Goal: Task Accomplishment & Management: Use online tool/utility

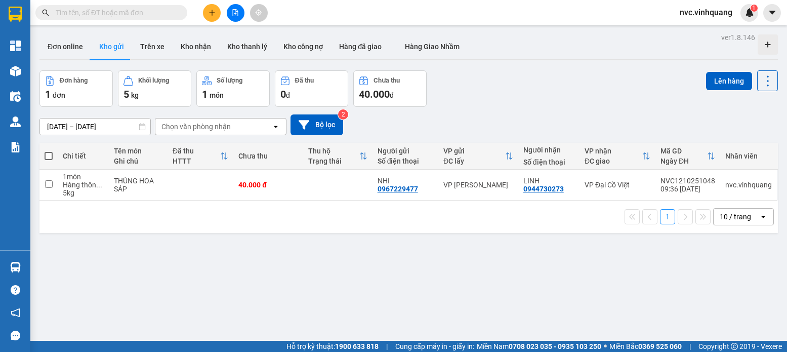
click at [51, 152] on span at bounding box center [49, 156] width 8 height 8
click at [49, 151] on input "checkbox" at bounding box center [49, 151] width 0 height 0
checkbox input "true"
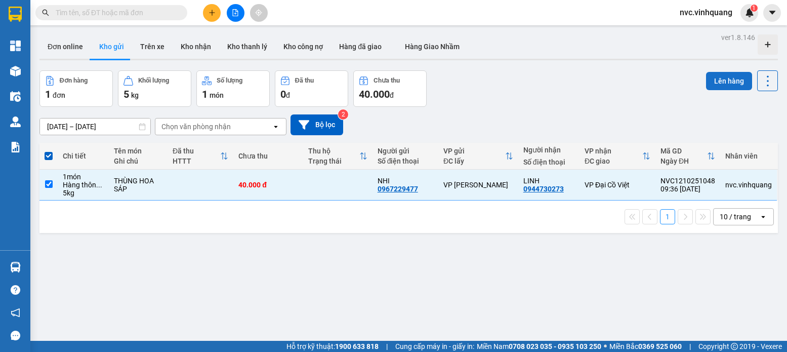
click at [719, 82] on button "Lên hàng" at bounding box center [729, 81] width 46 height 18
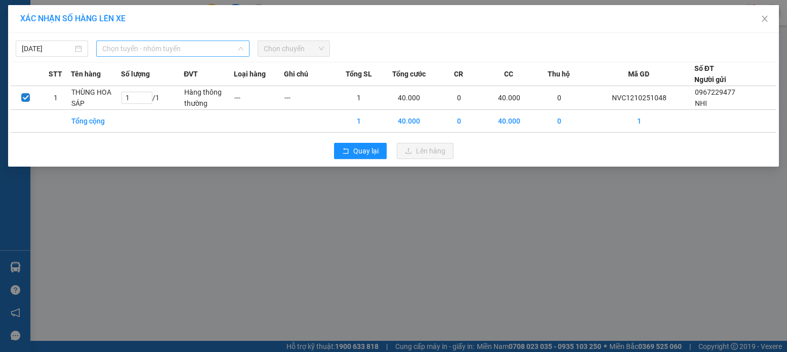
click at [146, 48] on span "Chọn tuyến - nhóm tuyến" at bounding box center [172, 48] width 141 height 15
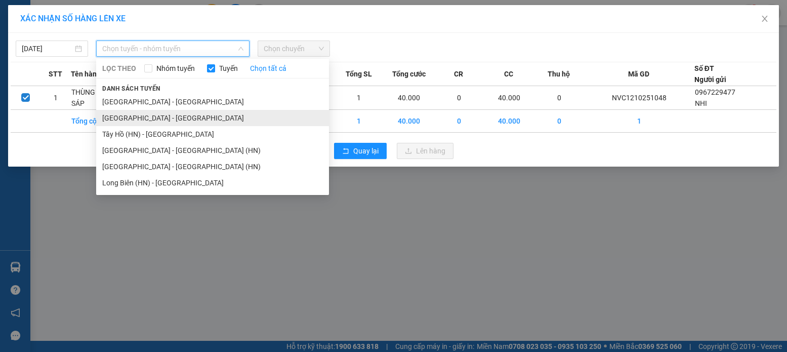
click at [151, 118] on li "[GEOGRAPHIC_DATA] - [GEOGRAPHIC_DATA]" at bounding box center [212, 118] width 233 height 16
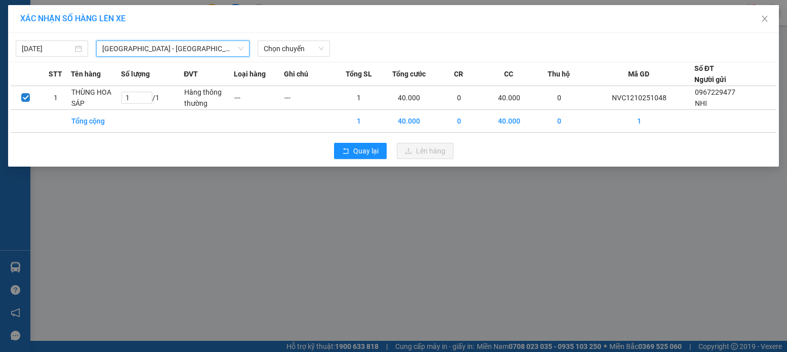
click at [195, 48] on span "[GEOGRAPHIC_DATA] - [GEOGRAPHIC_DATA]" at bounding box center [172, 48] width 141 height 15
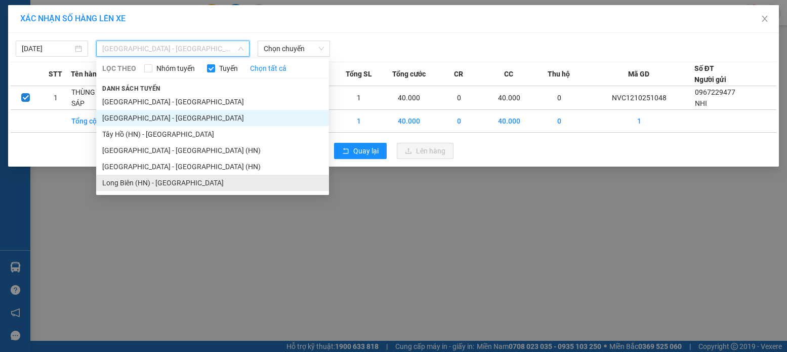
click at [180, 182] on li "Long Biên (HN) - [GEOGRAPHIC_DATA]" at bounding box center [212, 183] width 233 height 16
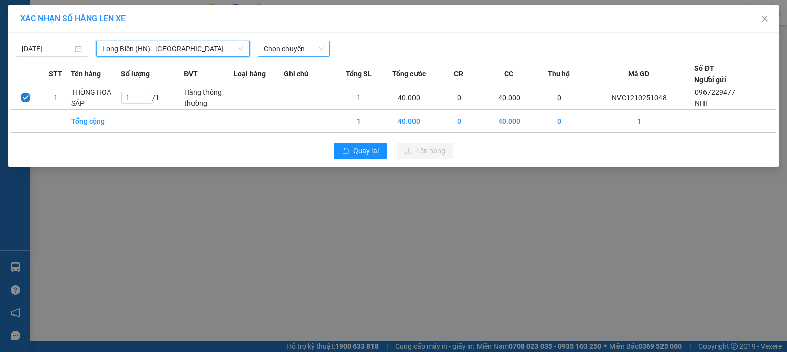
click at [300, 48] on span "Chọn chuyến" at bounding box center [294, 48] width 60 height 15
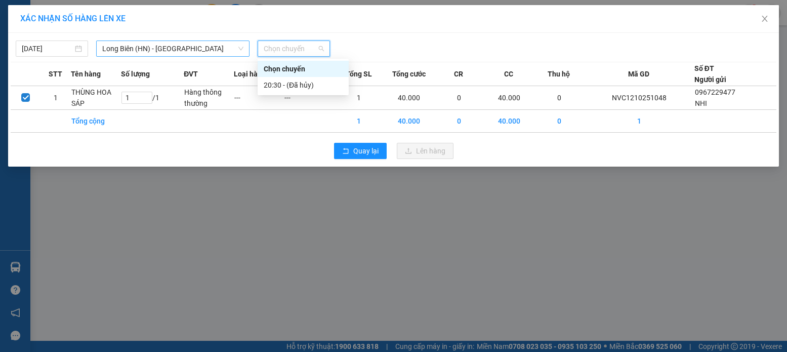
click at [189, 49] on span "Long Biên (HN) - [GEOGRAPHIC_DATA]" at bounding box center [172, 48] width 141 height 15
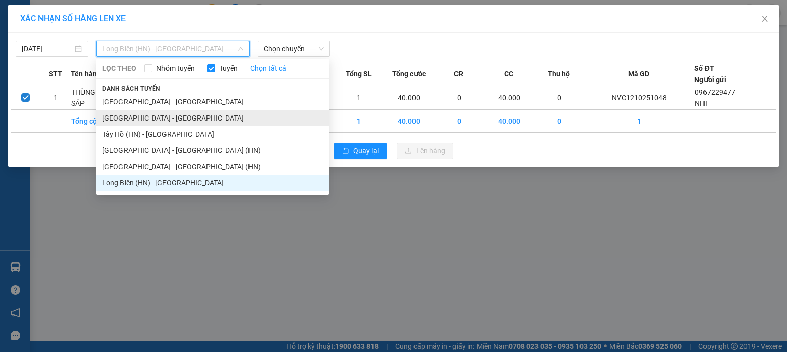
click at [154, 117] on li "[GEOGRAPHIC_DATA] - [GEOGRAPHIC_DATA]" at bounding box center [212, 118] width 233 height 16
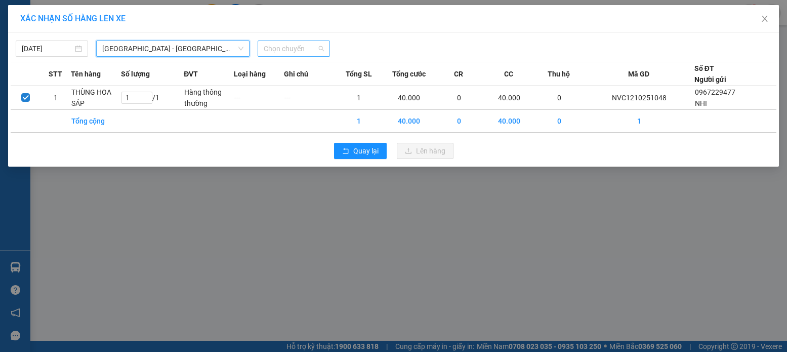
click at [286, 49] on span "Chọn chuyến" at bounding box center [294, 48] width 60 height 15
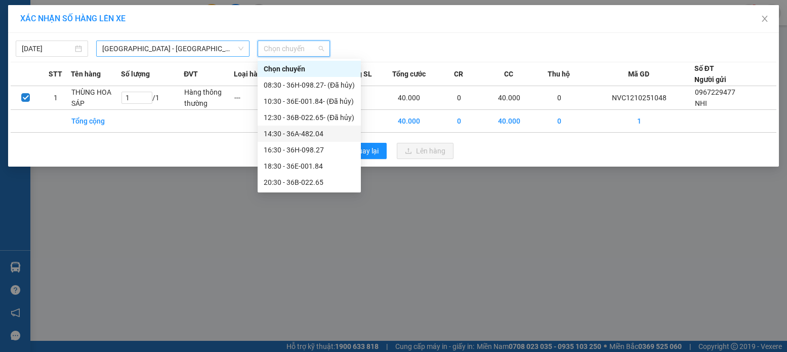
click at [216, 48] on span "[GEOGRAPHIC_DATA] - [GEOGRAPHIC_DATA]" at bounding box center [172, 48] width 141 height 15
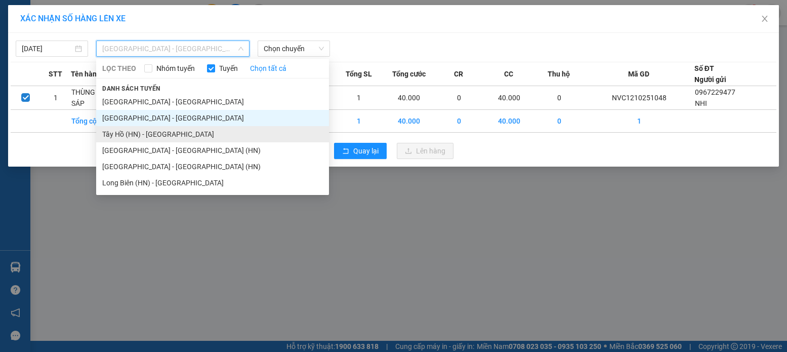
click at [175, 131] on li "Tây Hồ (HN) - [GEOGRAPHIC_DATA]" at bounding box center [212, 134] width 233 height 16
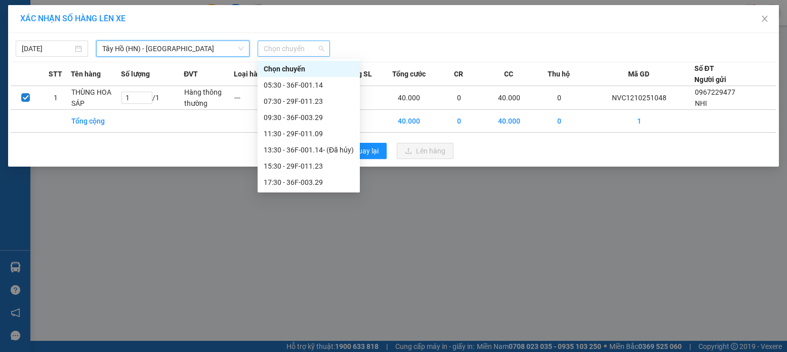
click at [305, 49] on span "Chọn chuyến" at bounding box center [294, 48] width 60 height 15
click at [326, 120] on div "09:30 - 36F-003.29" at bounding box center [309, 117] width 90 height 11
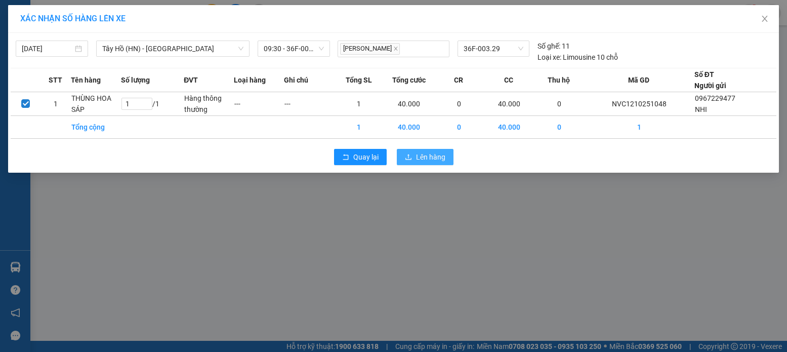
click at [444, 161] on span "Lên hàng" at bounding box center [430, 156] width 29 height 11
